Goal: Task Accomplishment & Management: Use online tool/utility

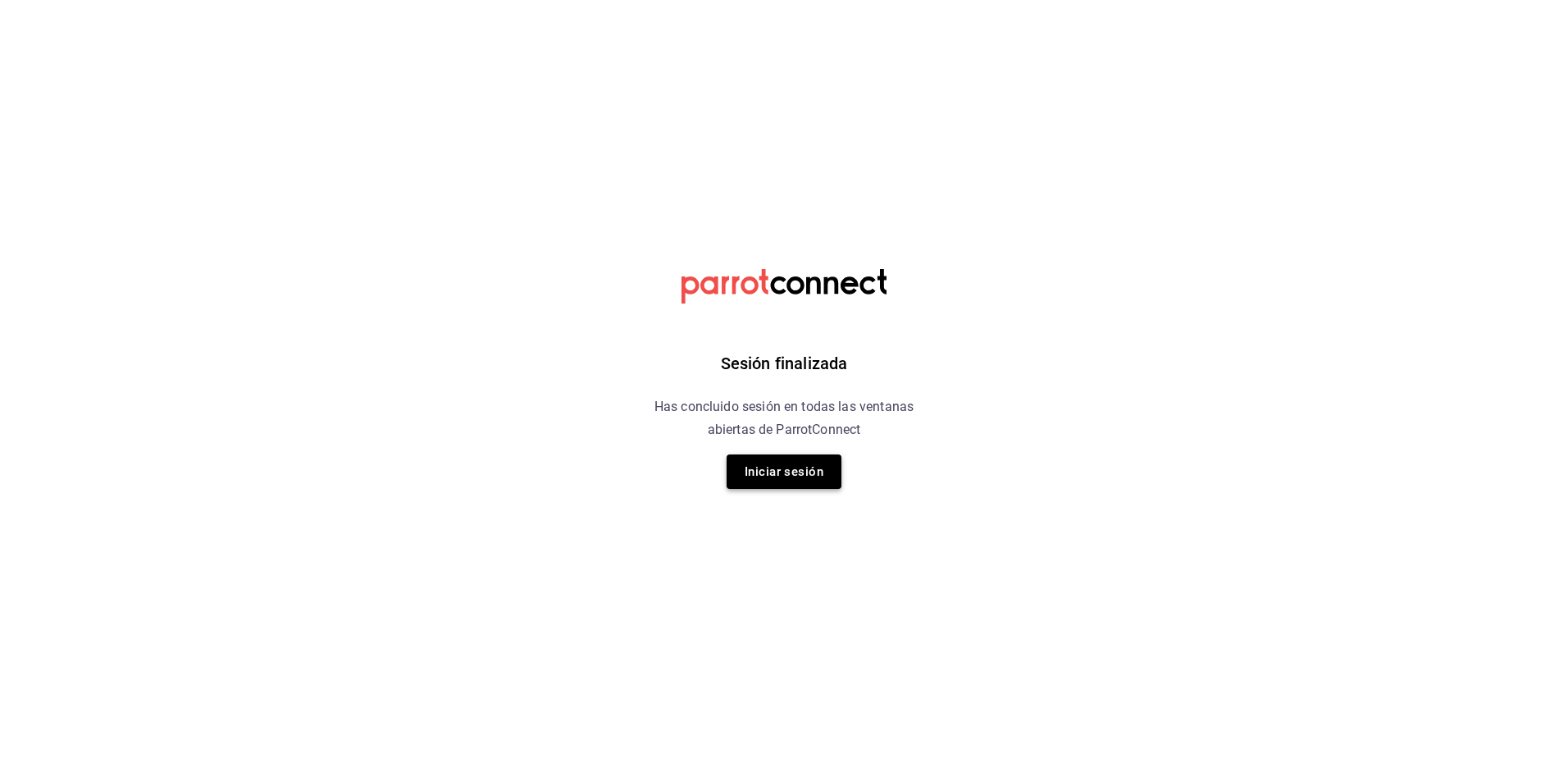
click at [771, 459] on button "Iniciar sesión" at bounding box center [784, 471] width 115 height 34
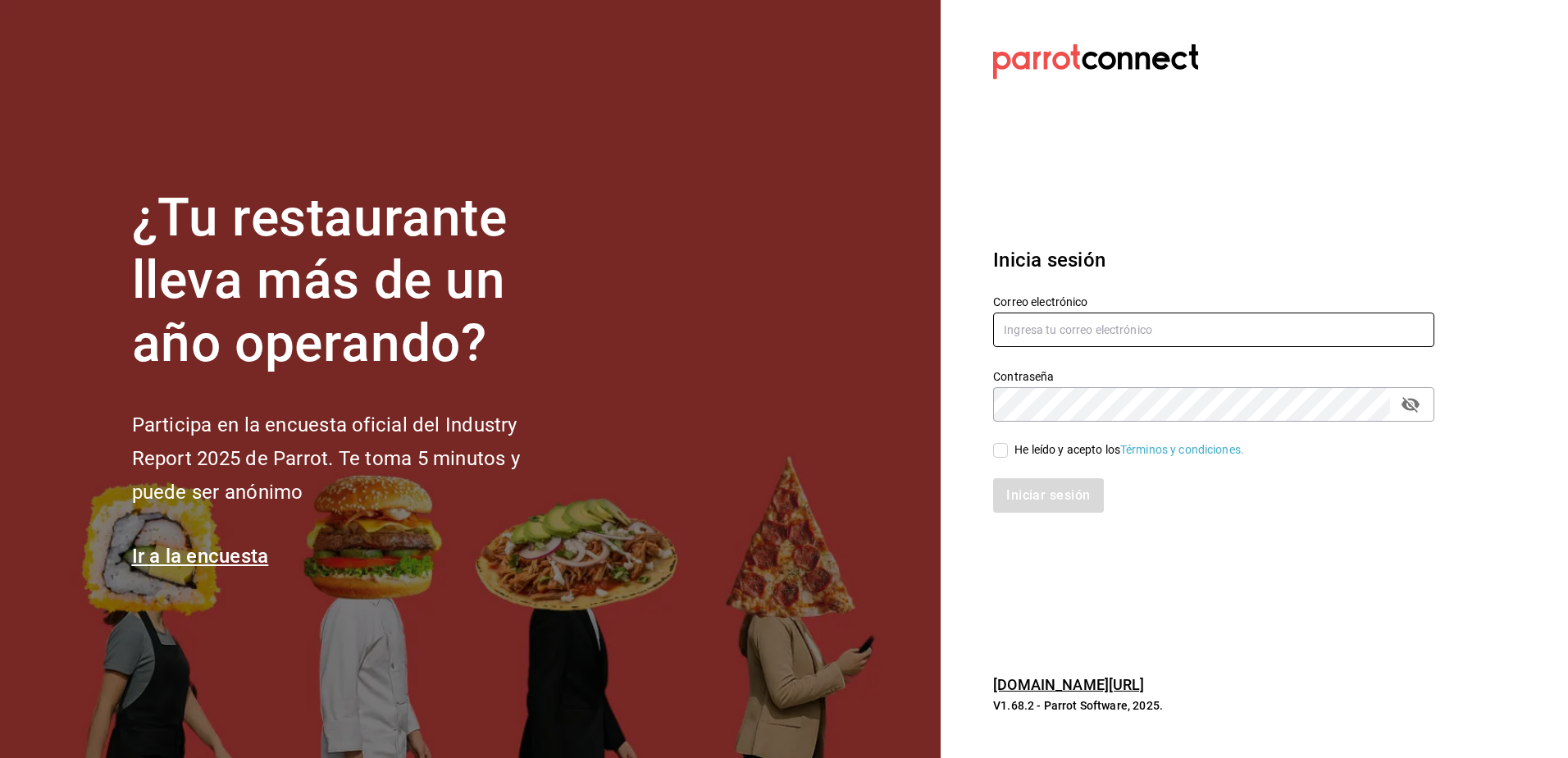
type input "rh.wymx@gmail.com"
click at [993, 450] on input "He leído y acepto los Términos y condiciones." at bounding box center [1000, 450] width 15 height 15
checkbox input "true"
click at [1024, 492] on button "Iniciar sesión" at bounding box center [1049, 495] width 112 height 34
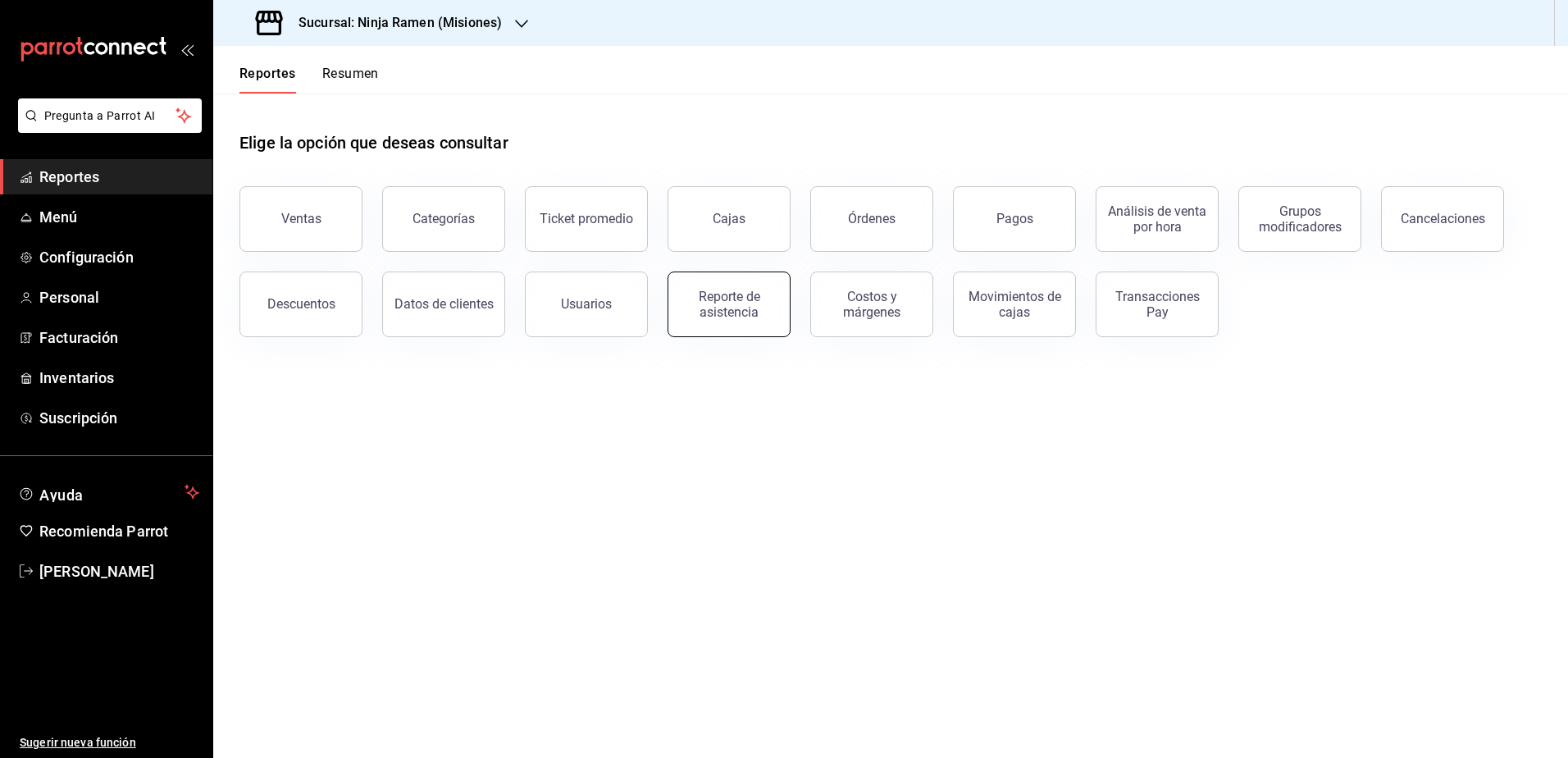
click at [758, 298] on div "Reporte de asistencia" at bounding box center [729, 304] width 102 height 31
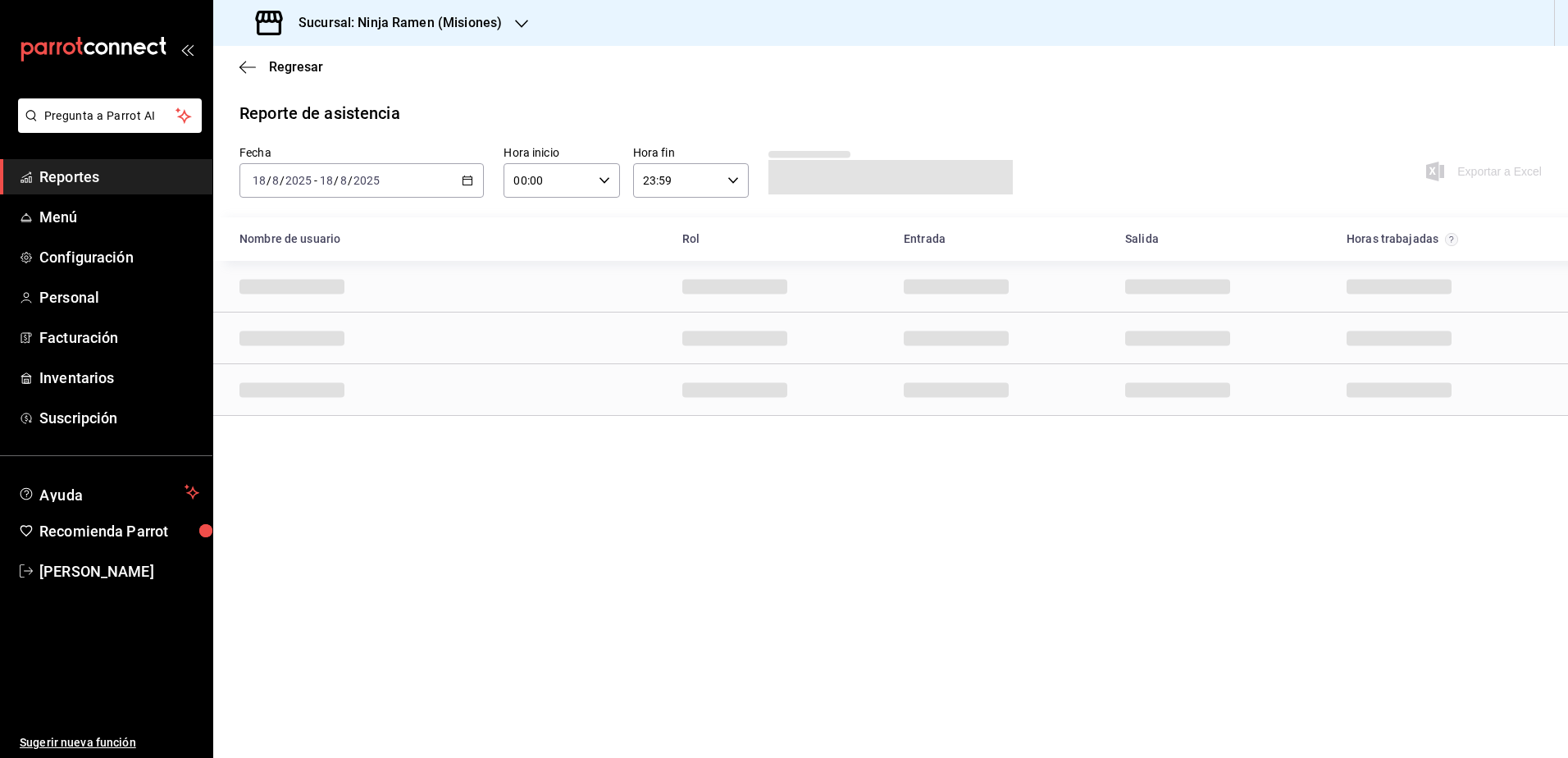
click at [472, 177] on \(Stroke\) "button" at bounding box center [468, 181] width 10 height 9
click at [279, 411] on span "Rango de fechas" at bounding box center [317, 414] width 127 height 18
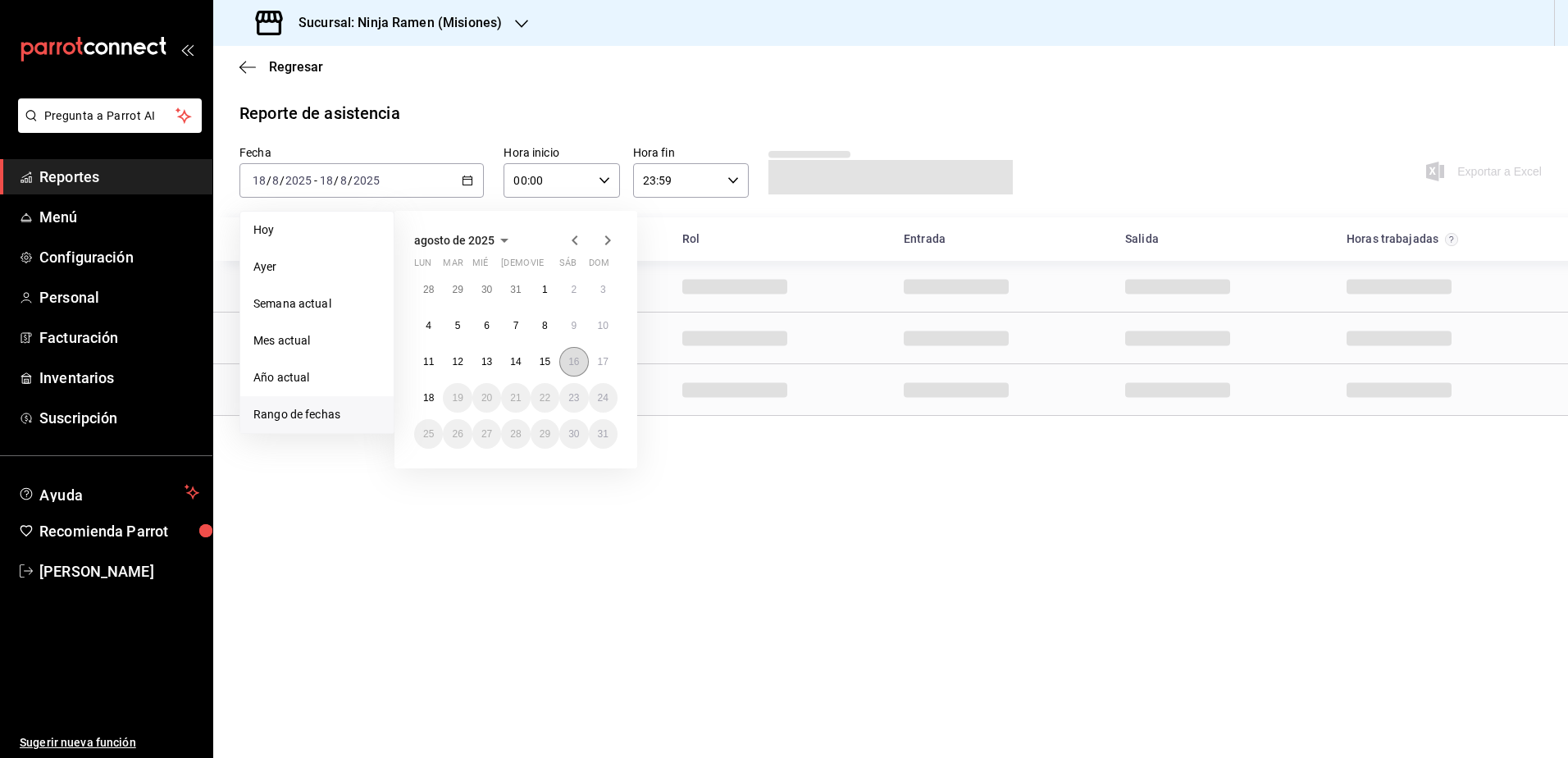
click at [569, 362] on abbr "16" at bounding box center [574, 362] width 11 height 12
click at [602, 358] on abbr "17" at bounding box center [603, 362] width 11 height 12
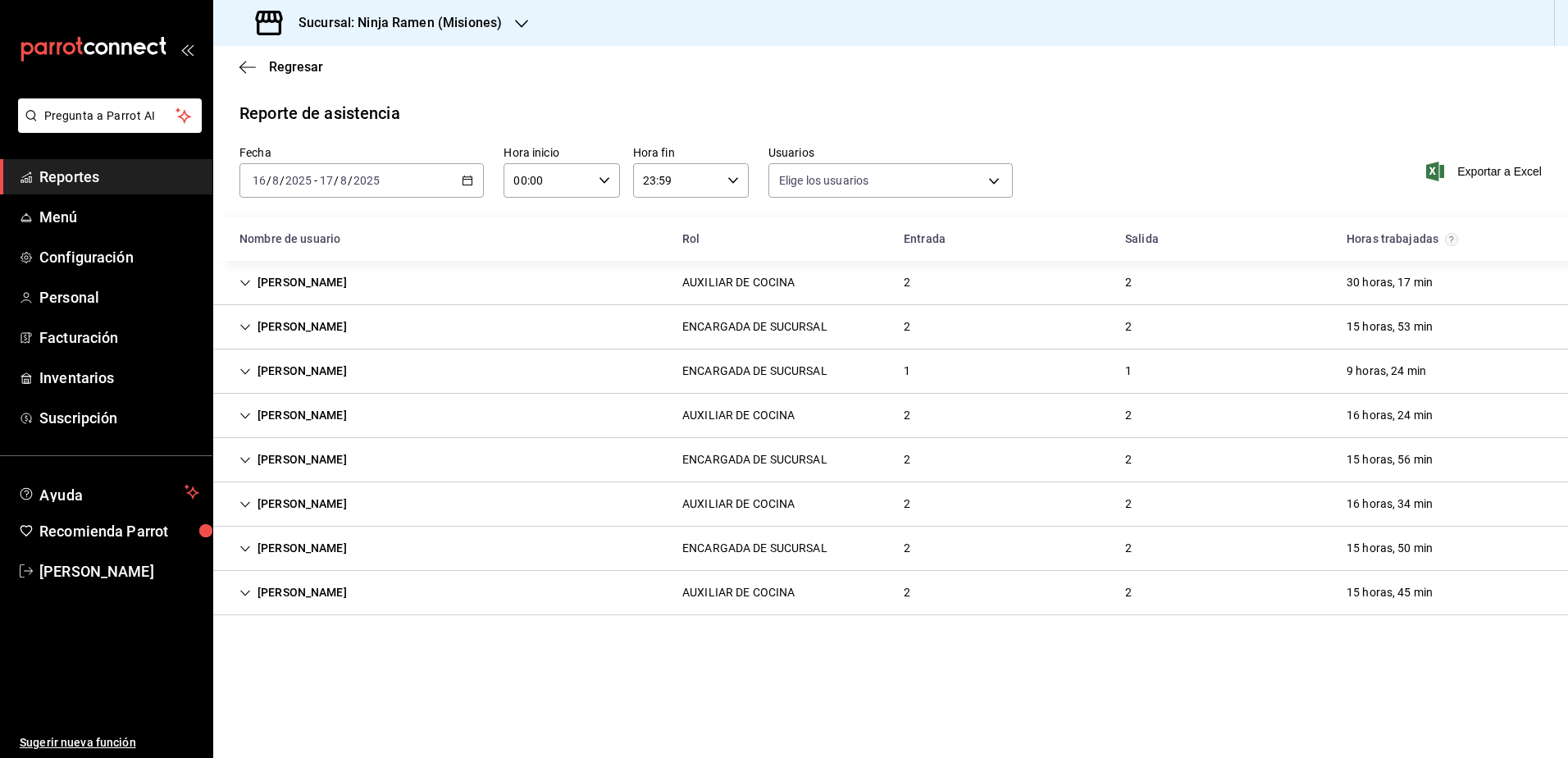
type input "dcba00ba-ce31-47e6-a4c7-8d881b2b0979,b1f7ea7f-580f-4eb0-b037-e18308735fba,197fb…"
click at [1489, 173] on span "Exportar a Excel" at bounding box center [1485, 172] width 113 height 20
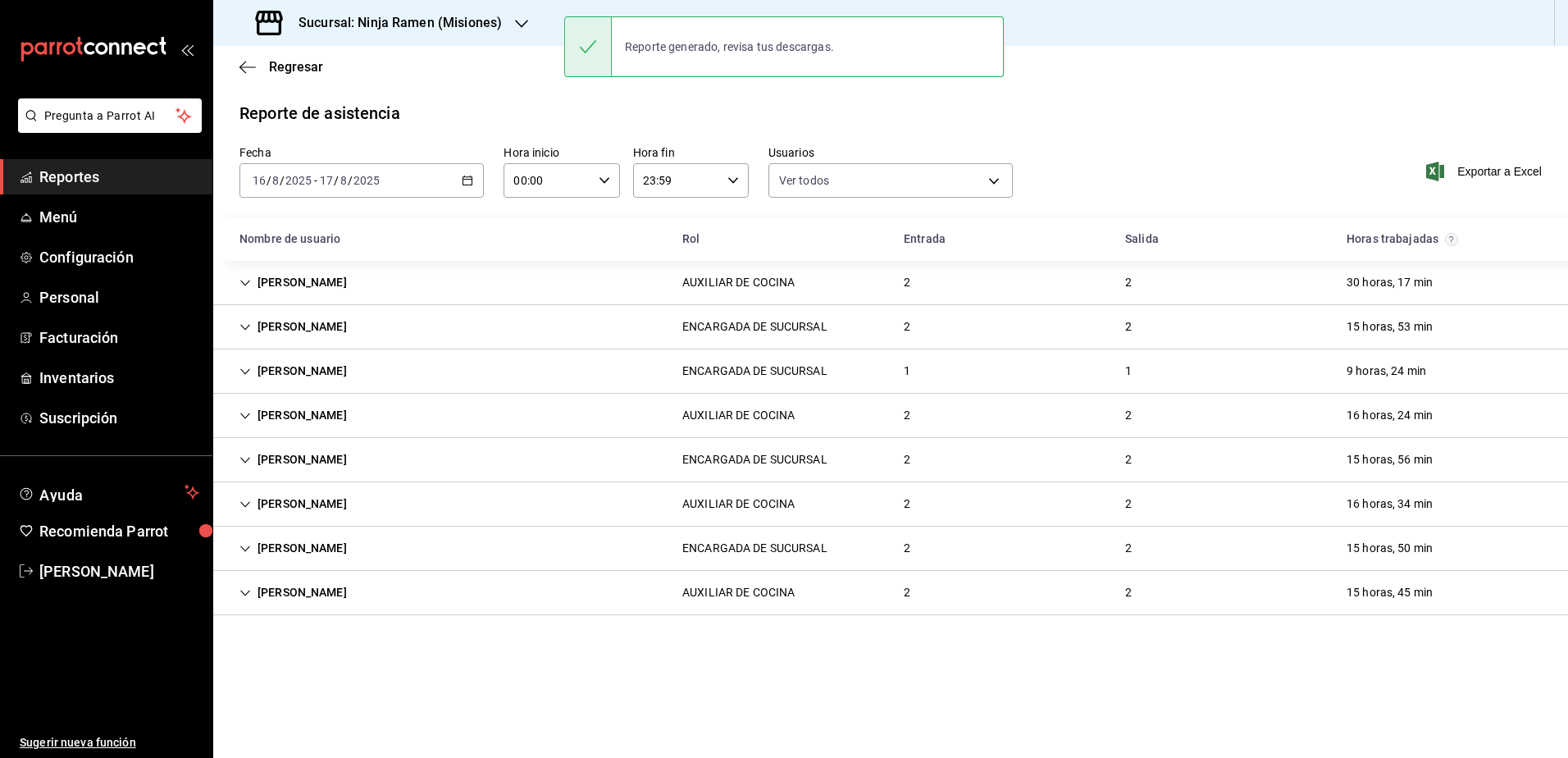
click at [499, 24] on h3 "Sucursal: Ninja Ramen (Misiones)" at bounding box center [393, 23] width 217 height 20
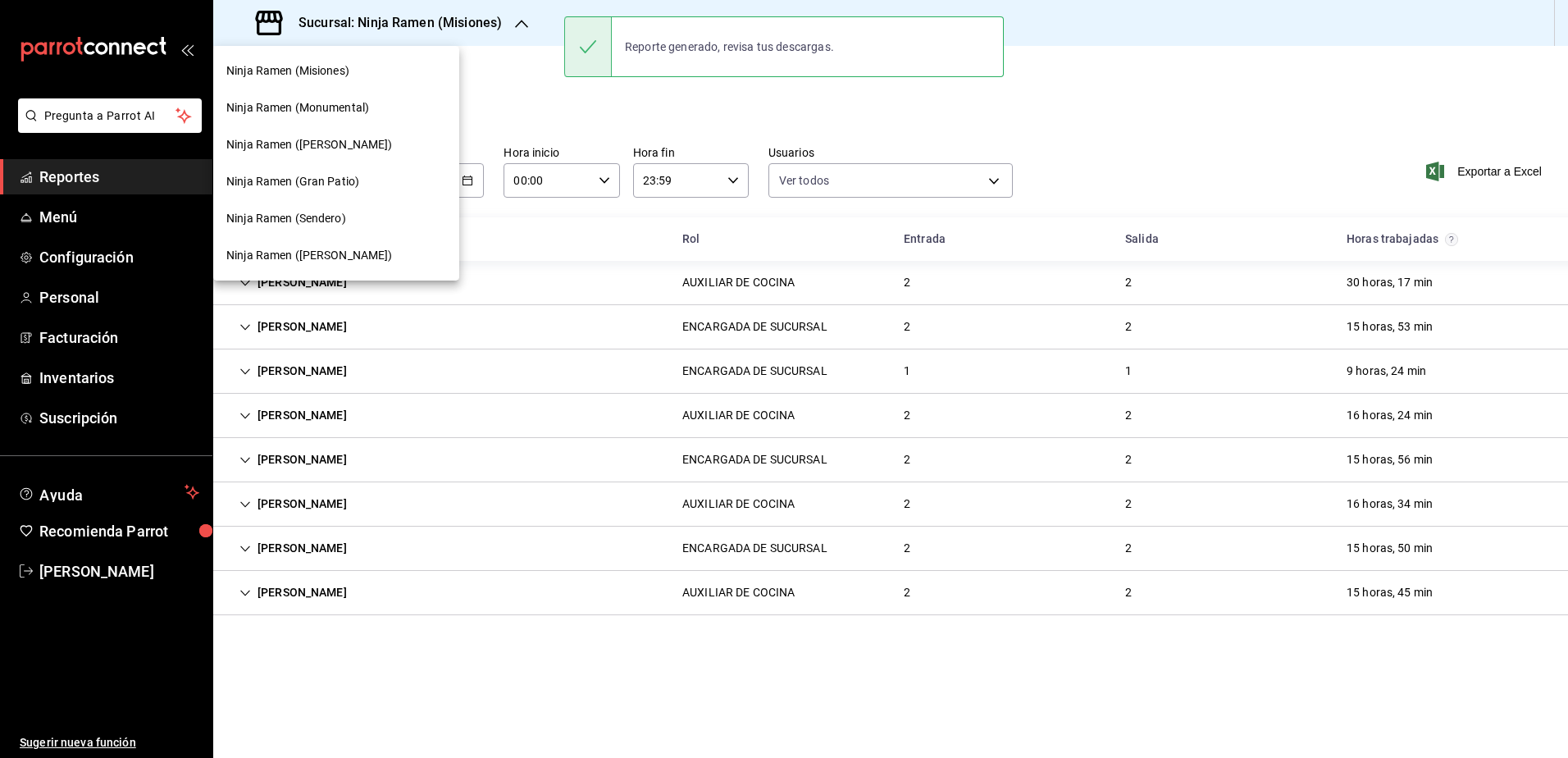
click at [426, 103] on div "Ninja Ramen (Monumental)" at bounding box center [337, 108] width 220 height 18
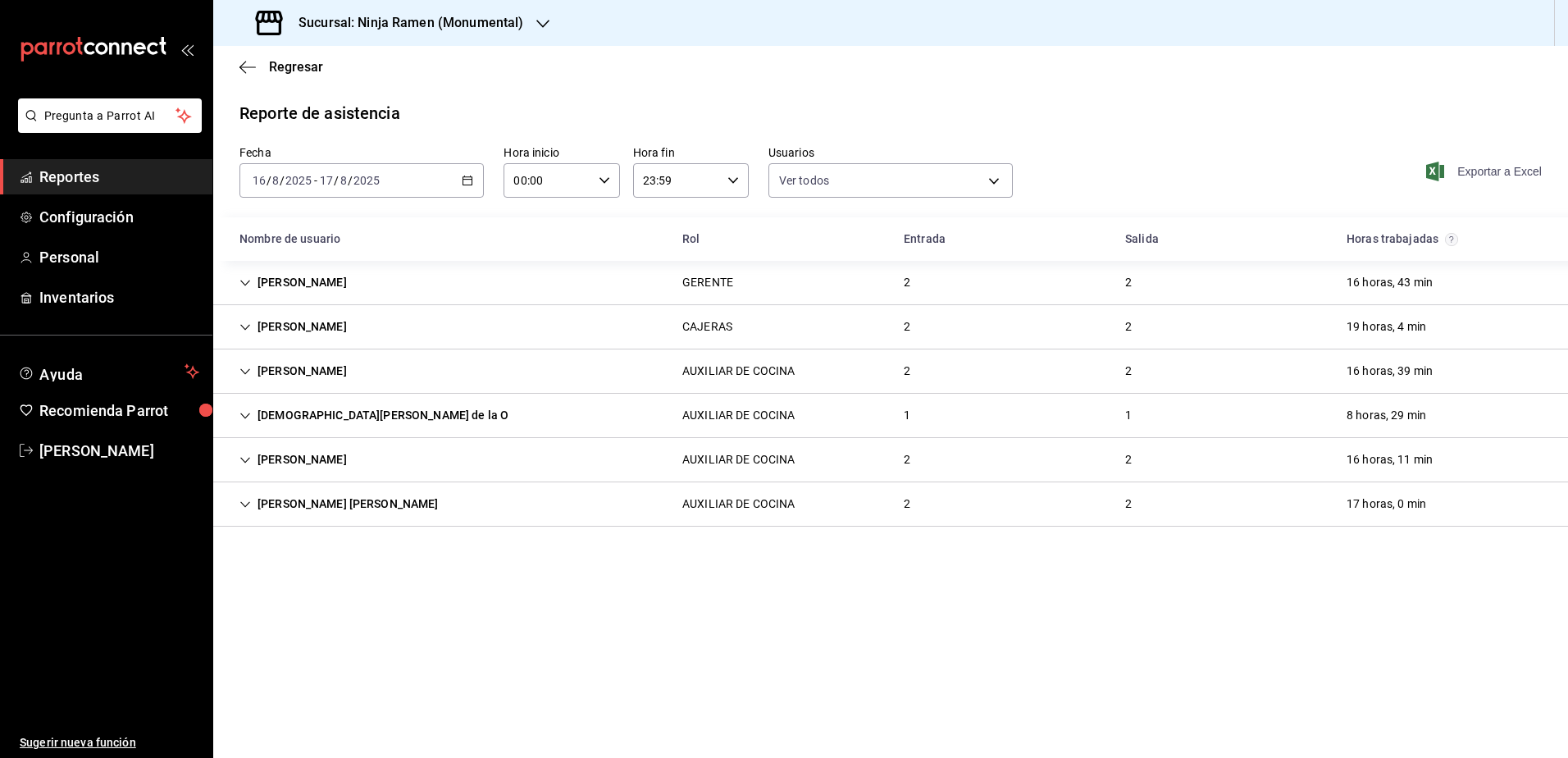
click at [1492, 177] on span "Exportar a Excel" at bounding box center [1485, 172] width 113 height 20
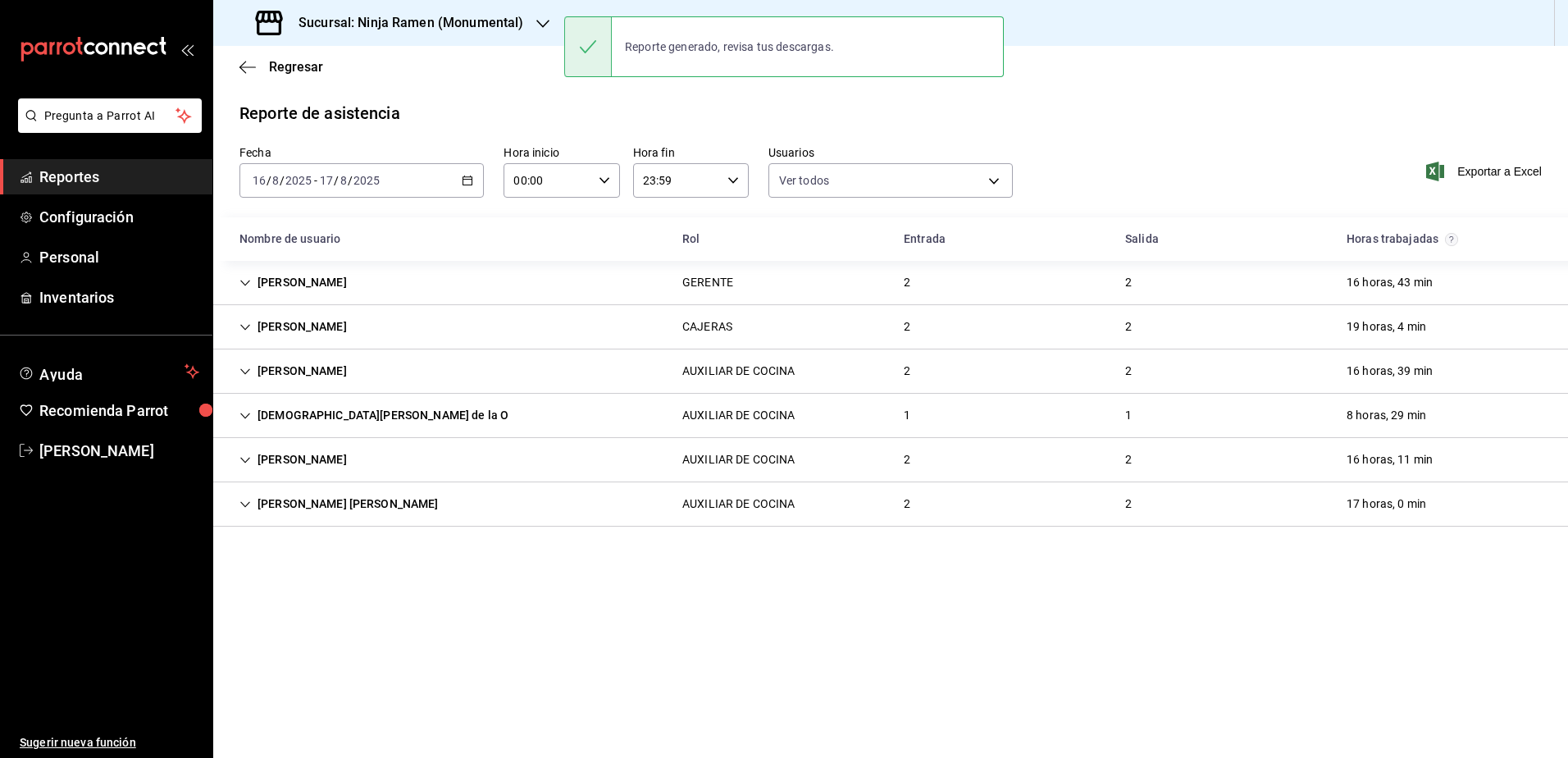
click at [475, 21] on h3 "Sucursal: Ninja Ramen (Monumental)" at bounding box center [403, 23] width 238 height 20
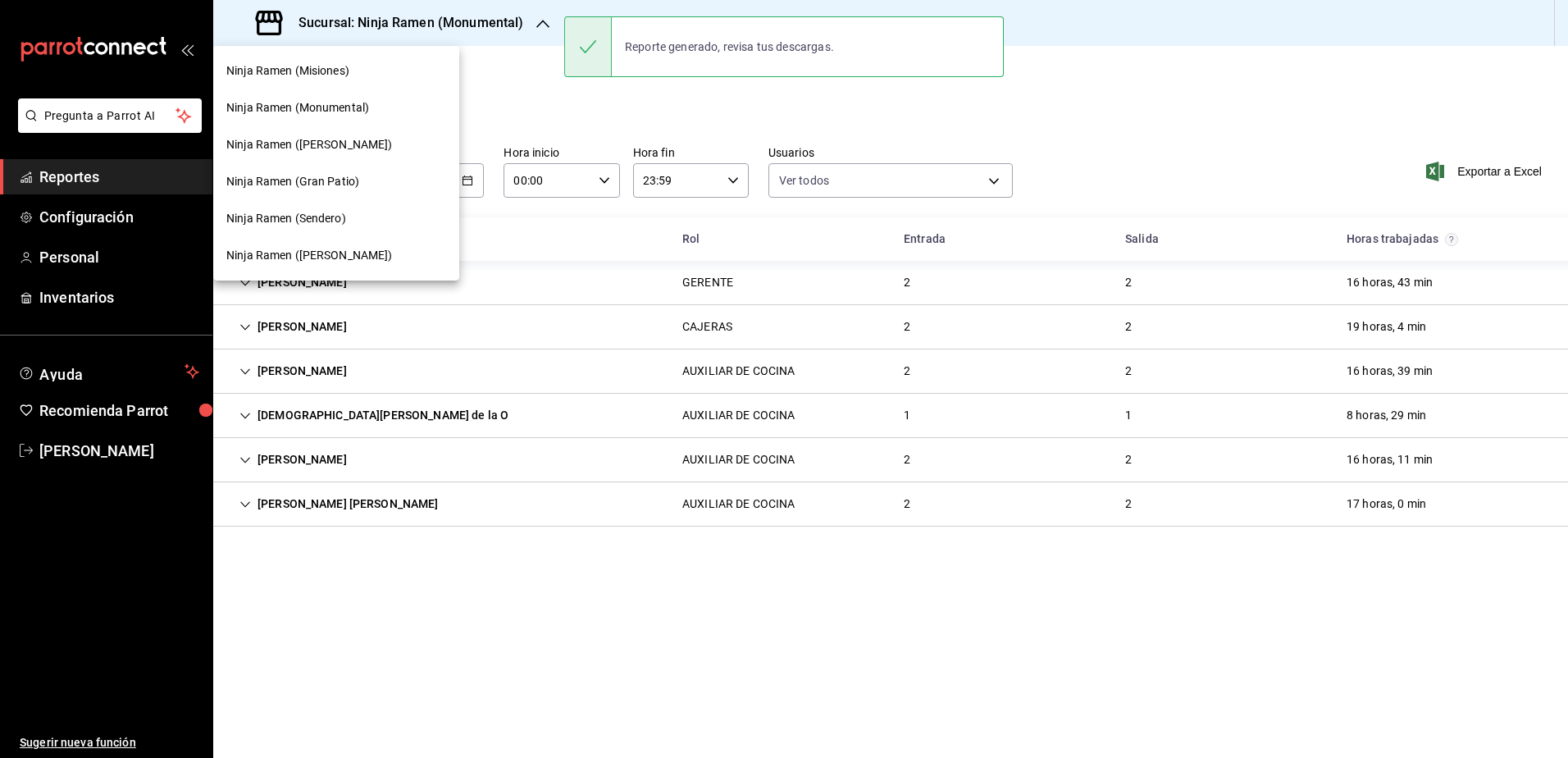
click at [378, 149] on div "Ninja Ramen ([PERSON_NAME])" at bounding box center [337, 144] width 220 height 18
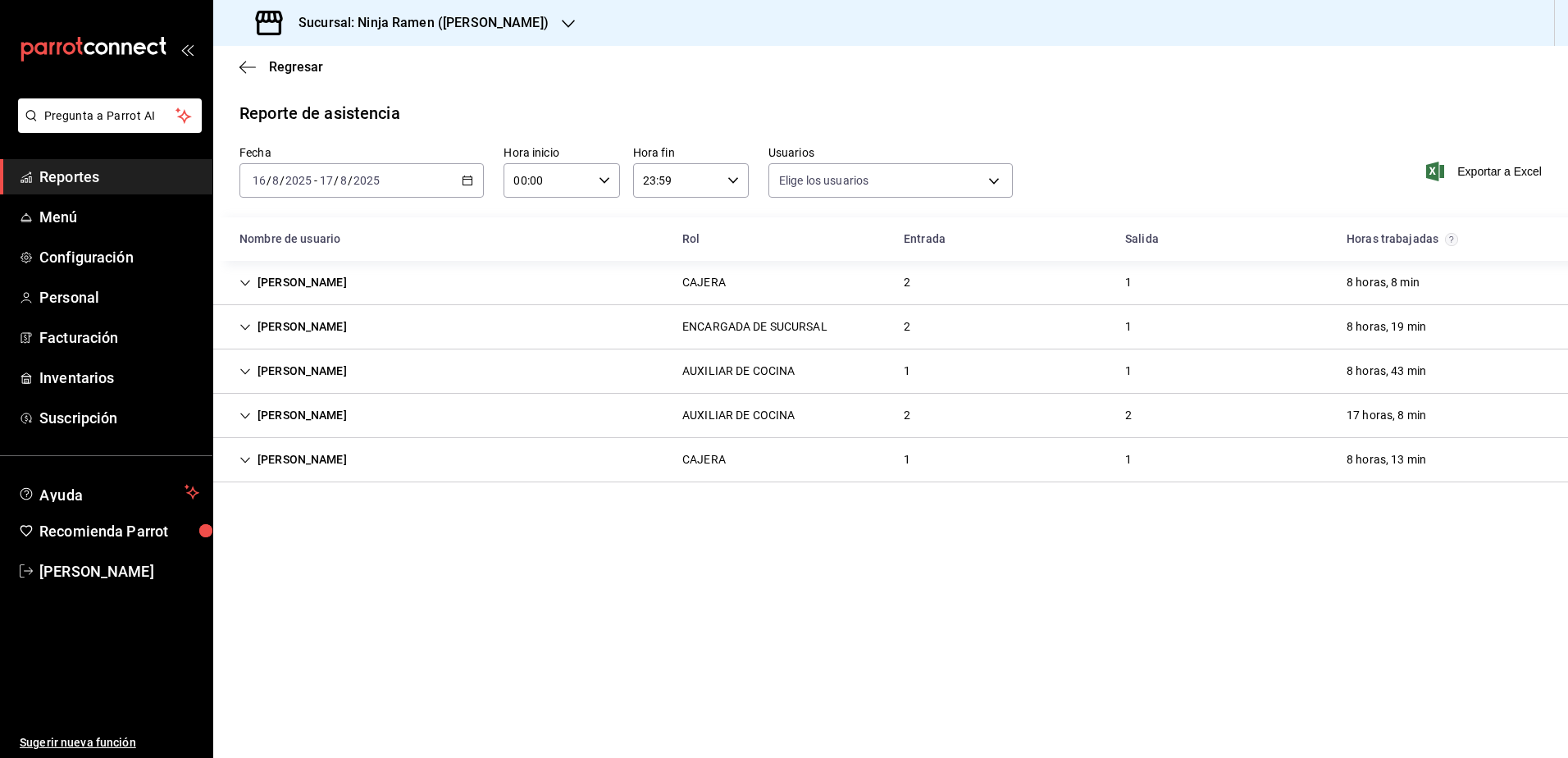
type input "b1f7ea7f-580f-4eb0-b037-e18308735fba,197fbe5c-df84-4d5e-a2a4-69e89dcddb51,723fa…"
click at [1514, 169] on span "Exportar a Excel" at bounding box center [1485, 172] width 113 height 20
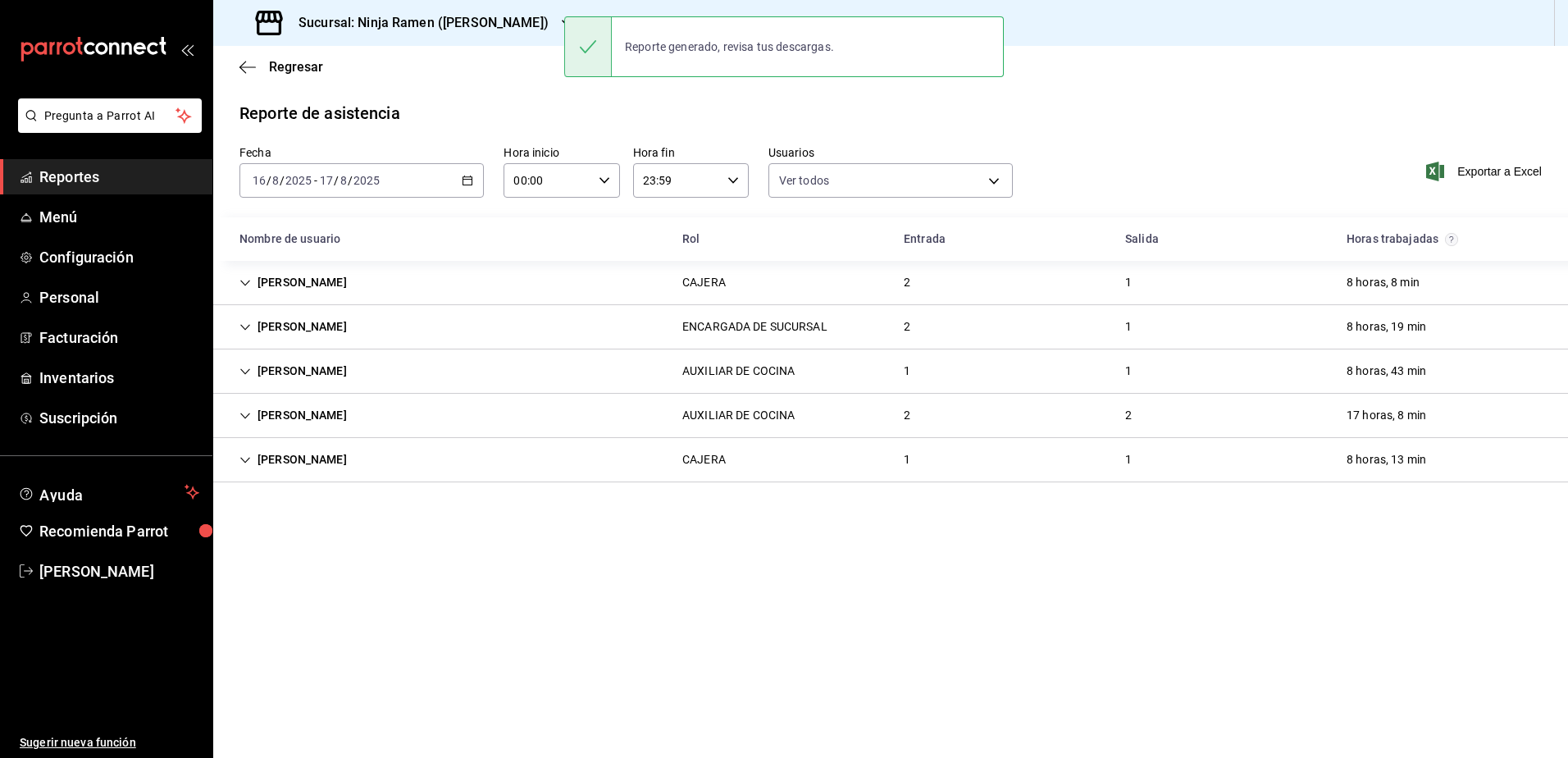
click at [488, 31] on h3 "Sucursal: Ninja Ramen ([PERSON_NAME])" at bounding box center [417, 23] width 263 height 20
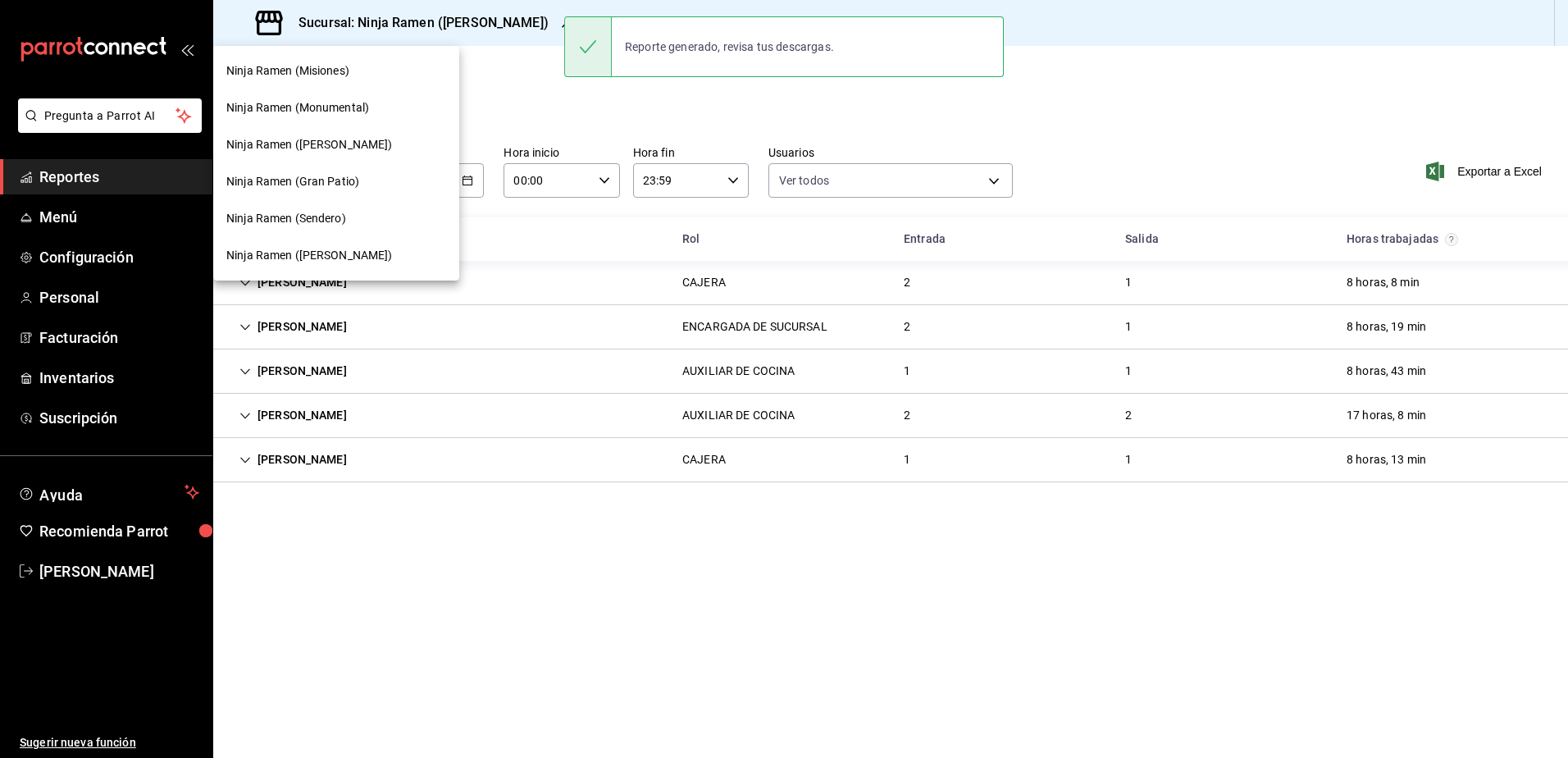
click at [388, 181] on div "Ninja Ramen (Gran Patio)" at bounding box center [337, 182] width 220 height 18
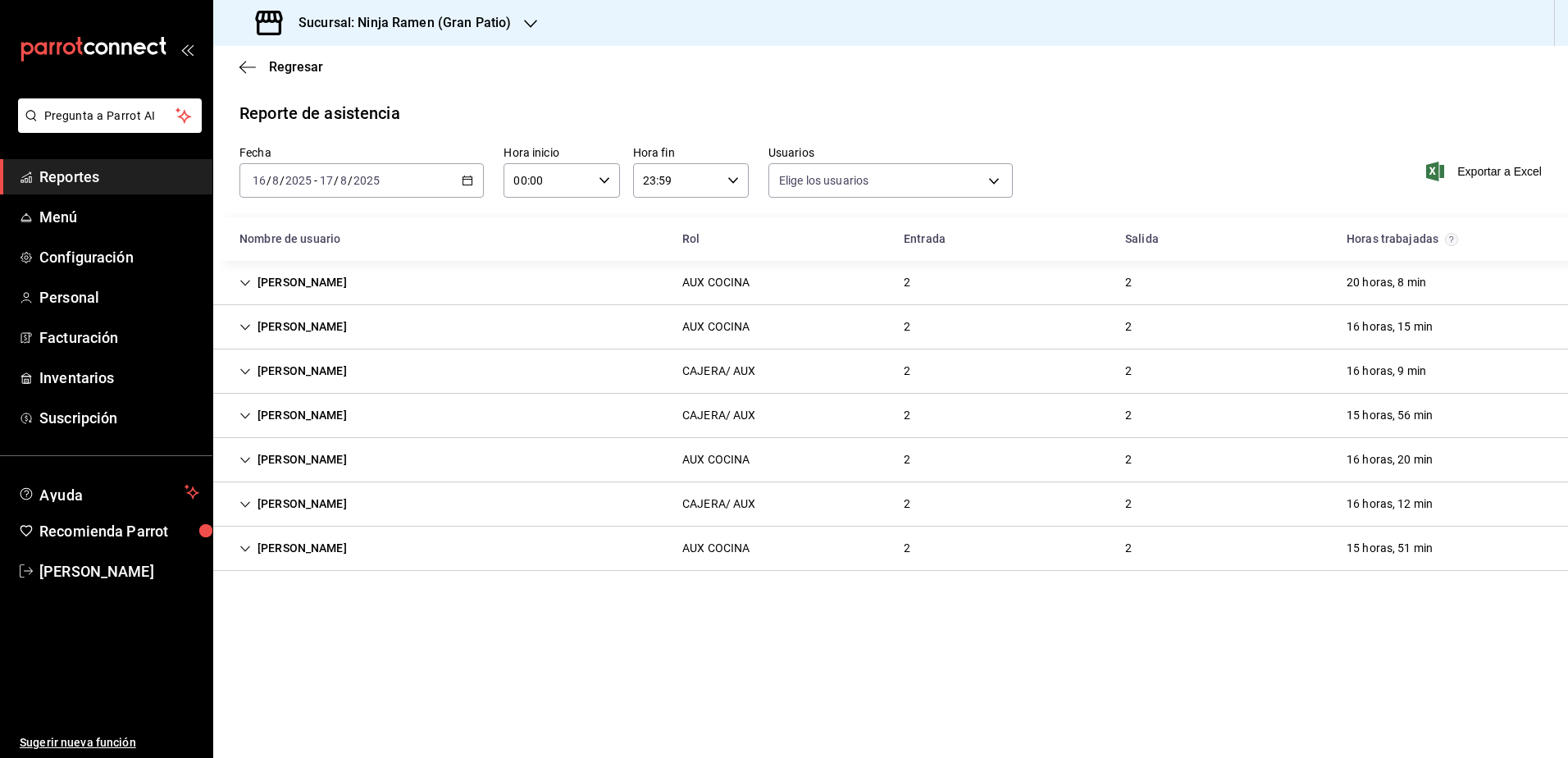
type input "b1f7ea7f-580f-4eb0-b037-e18308735fba,197fbe5c-df84-4d5e-a2a4-69e89dcddb51,723fa…"
click at [1493, 172] on span "Exportar a Excel" at bounding box center [1485, 172] width 113 height 20
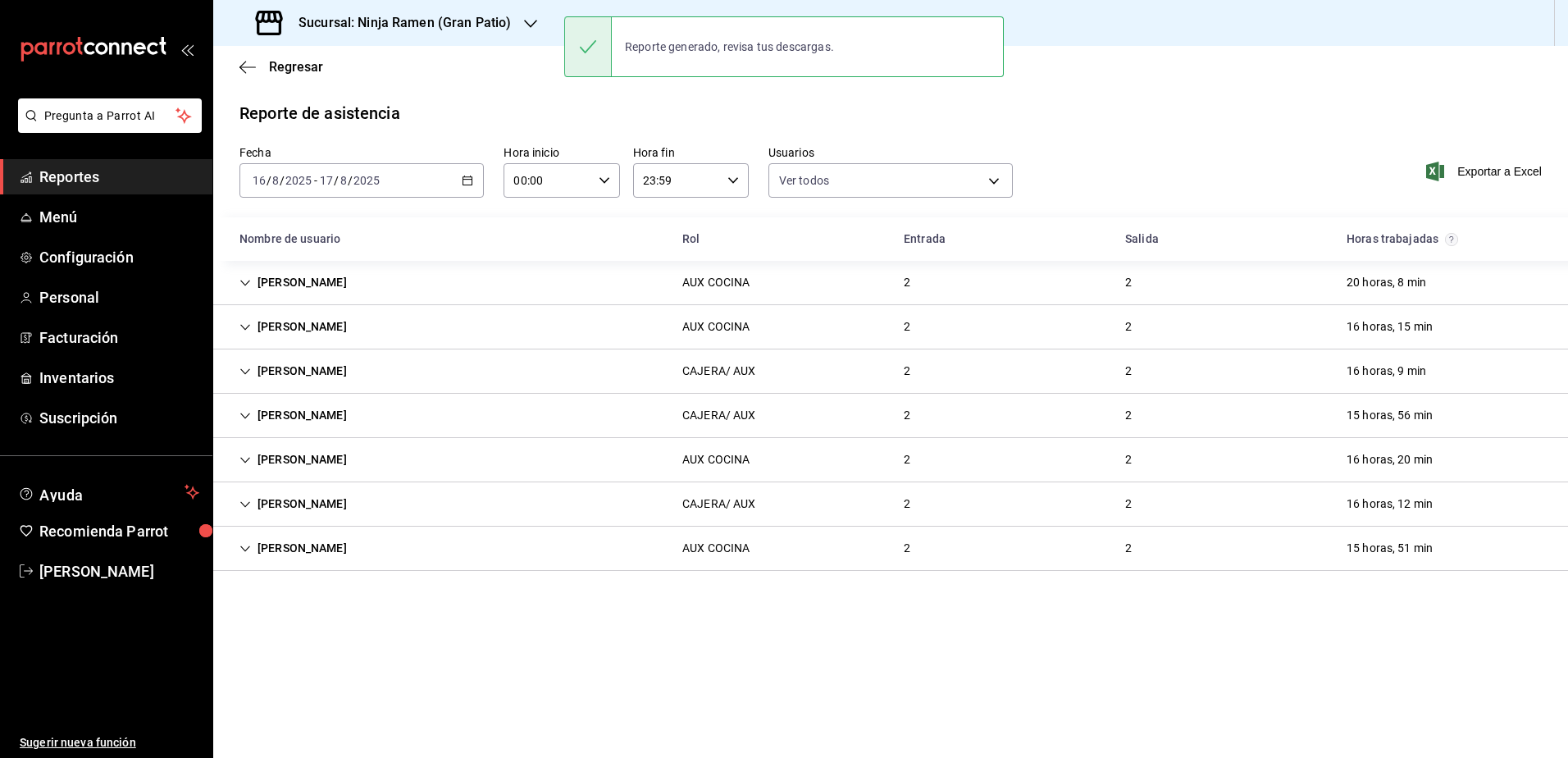
click at [478, 17] on h3 "Sucursal: Ninja Ramen (Gran Patio)" at bounding box center [398, 23] width 226 height 20
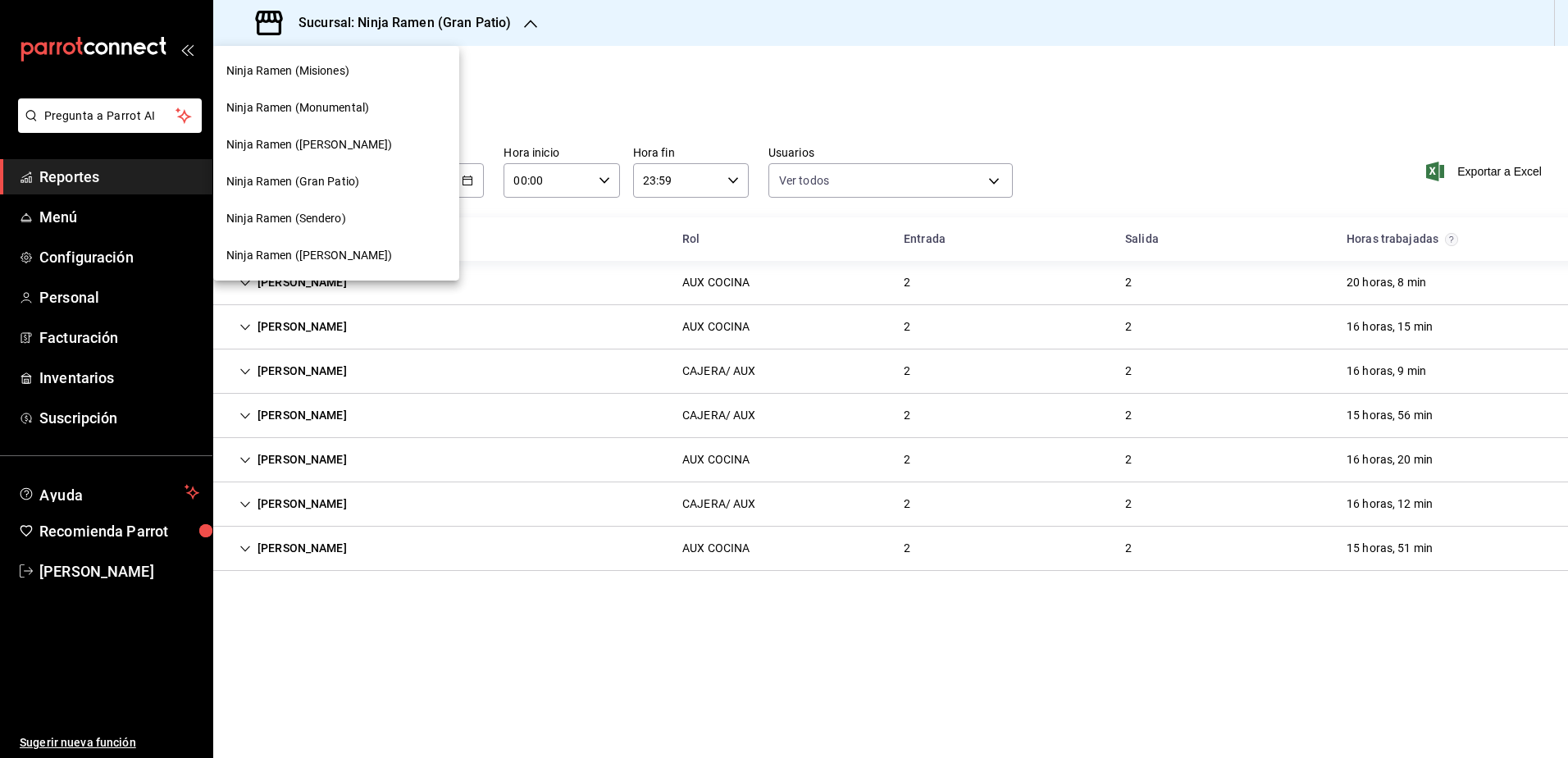
click at [355, 208] on div "Ninja Ramen (Sendero)" at bounding box center [336, 218] width 246 height 37
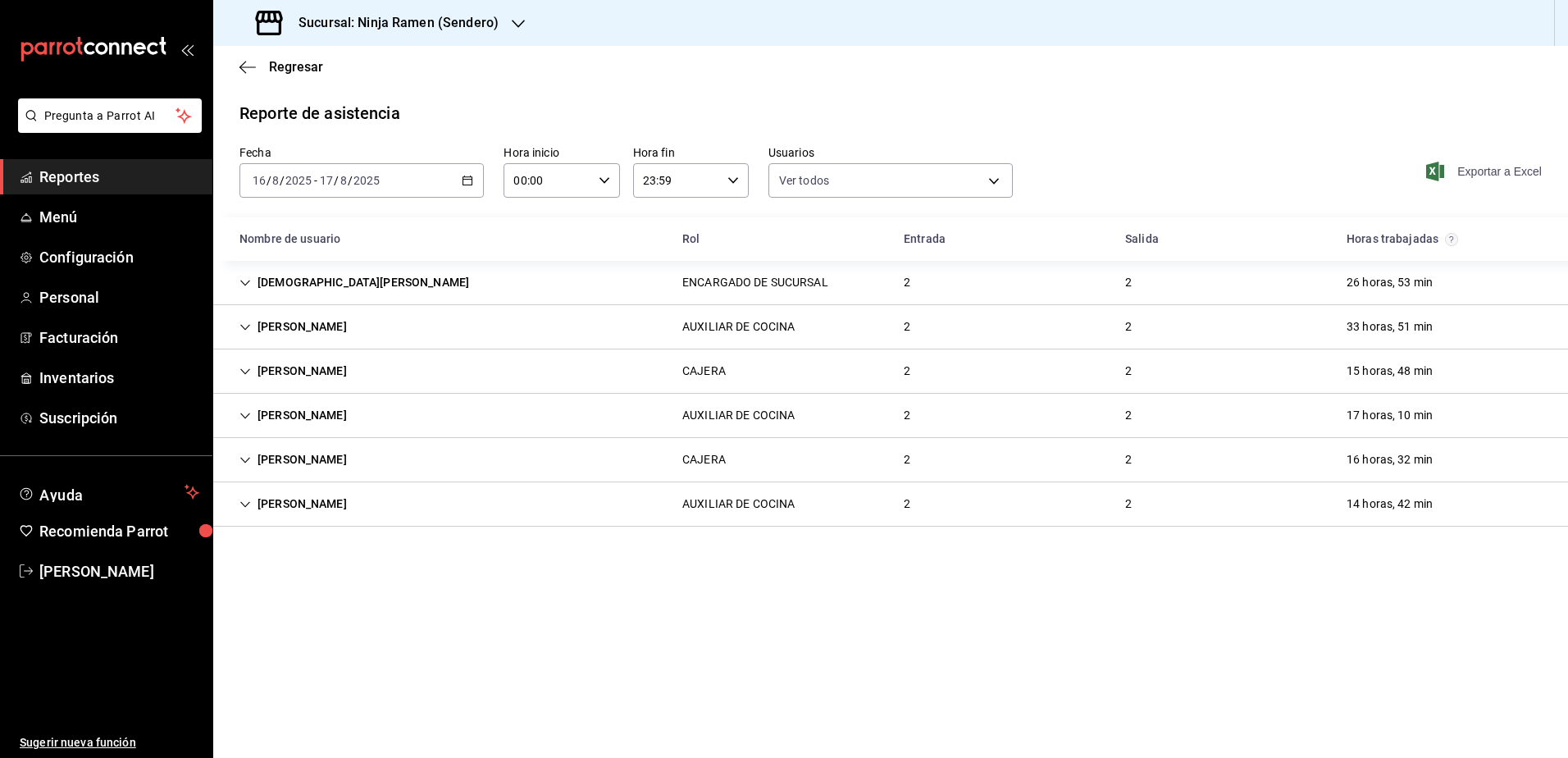
click at [1500, 173] on span "Exportar a Excel" at bounding box center [1485, 172] width 113 height 20
